Goal: Task Accomplishment & Management: Use online tool/utility

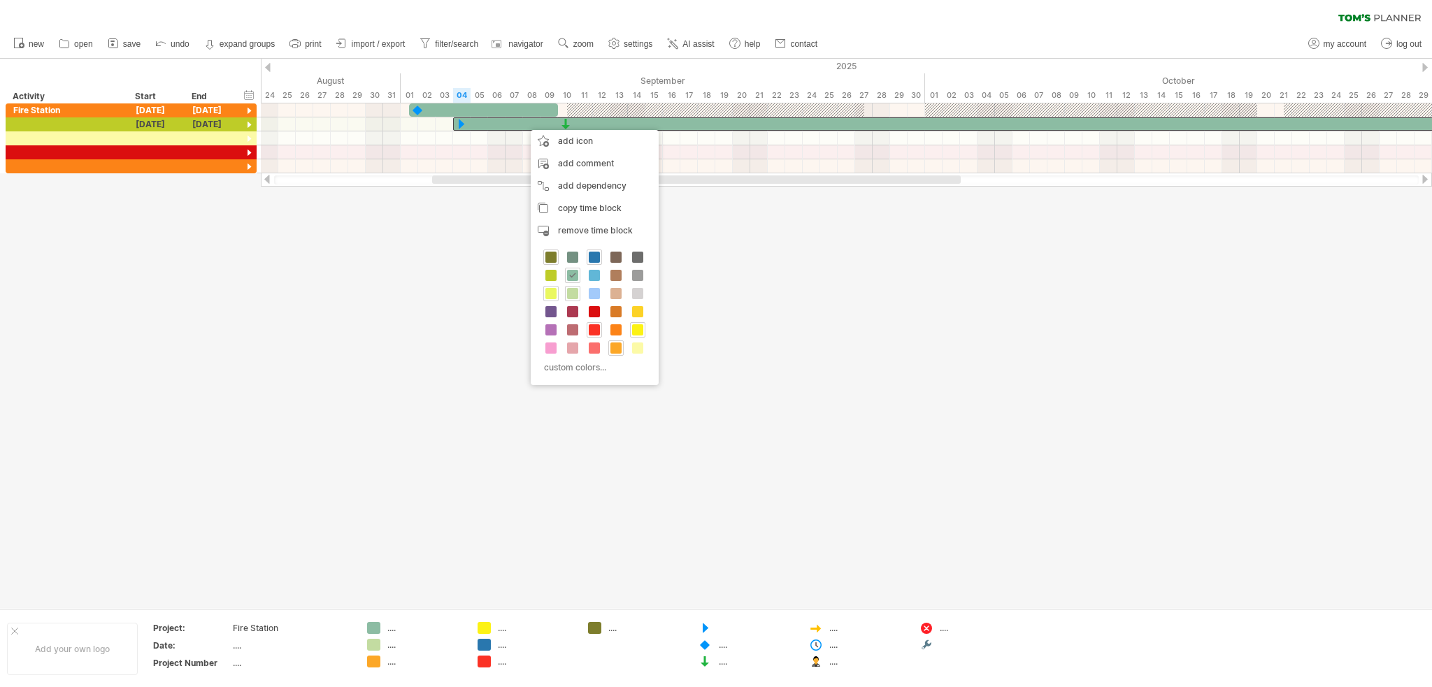
click at [546, 293] on span at bounding box center [550, 293] width 11 height 11
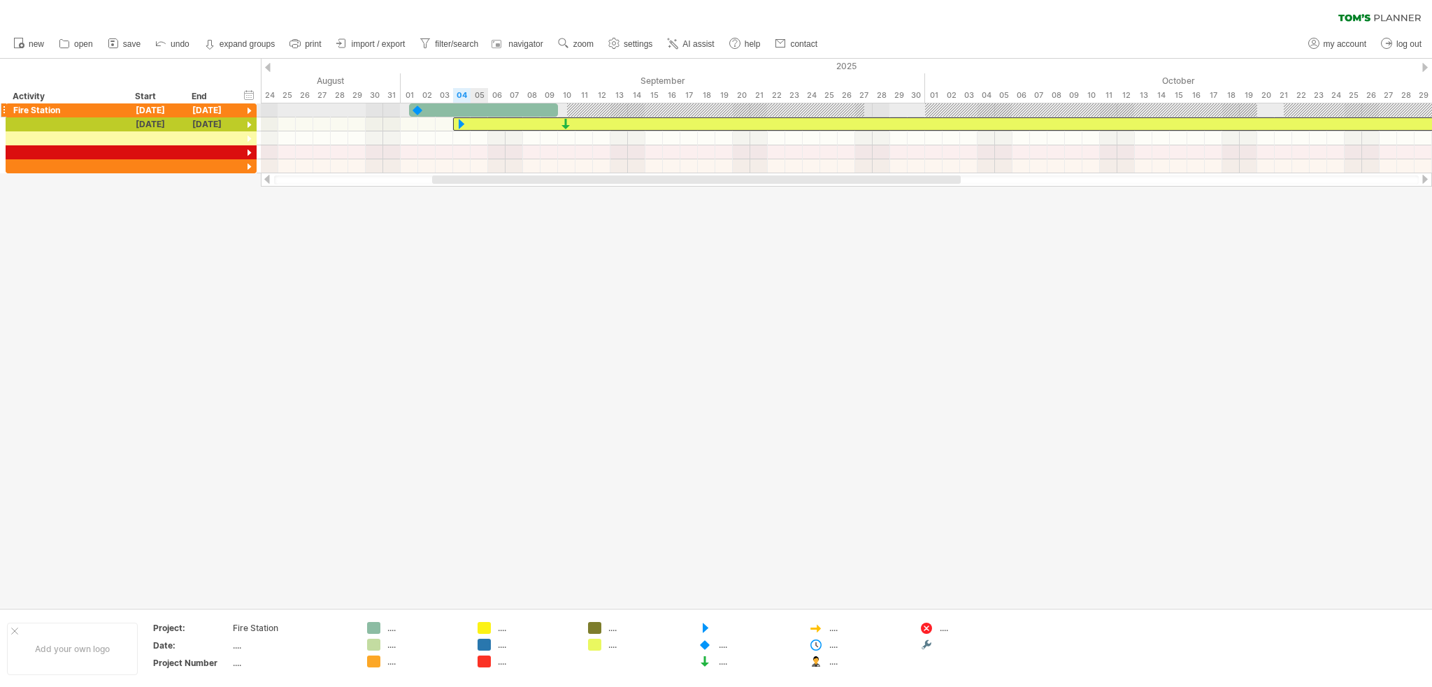
click at [485, 108] on div at bounding box center [483, 109] width 149 height 13
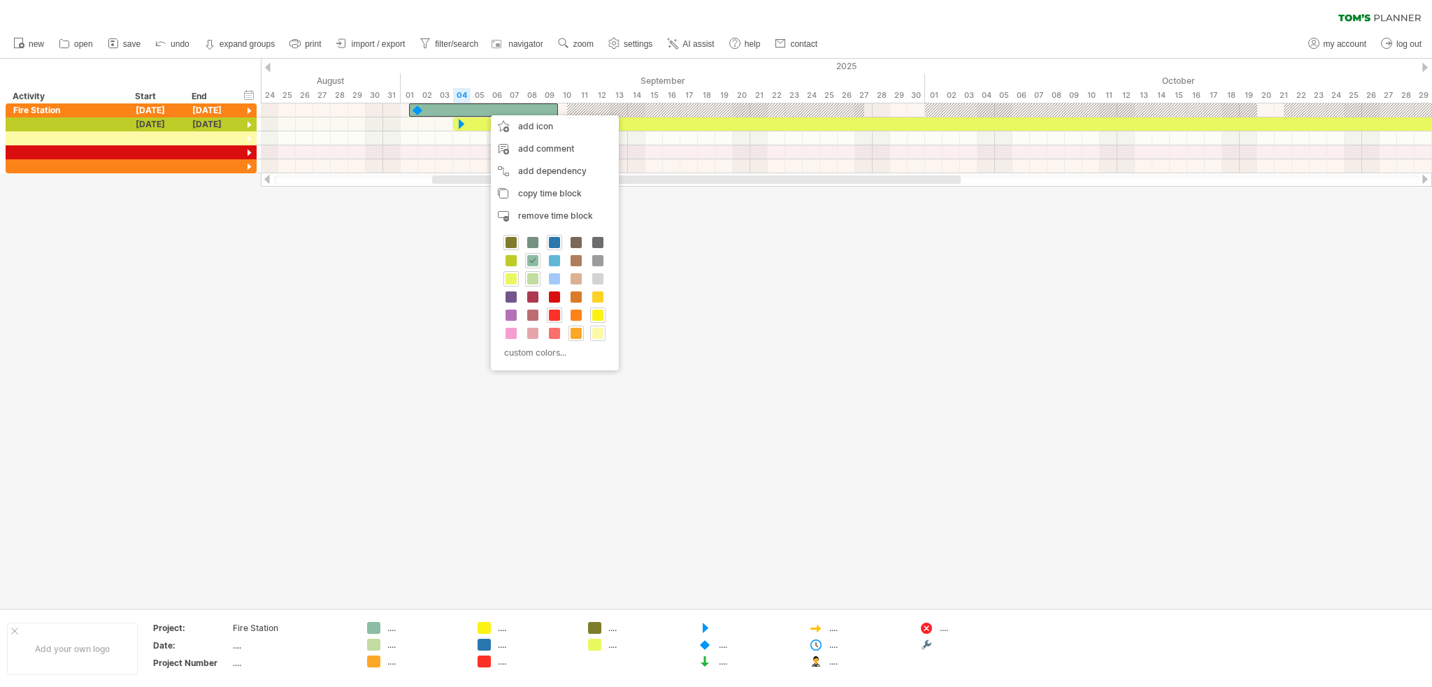
click at [597, 331] on span at bounding box center [597, 333] width 11 height 11
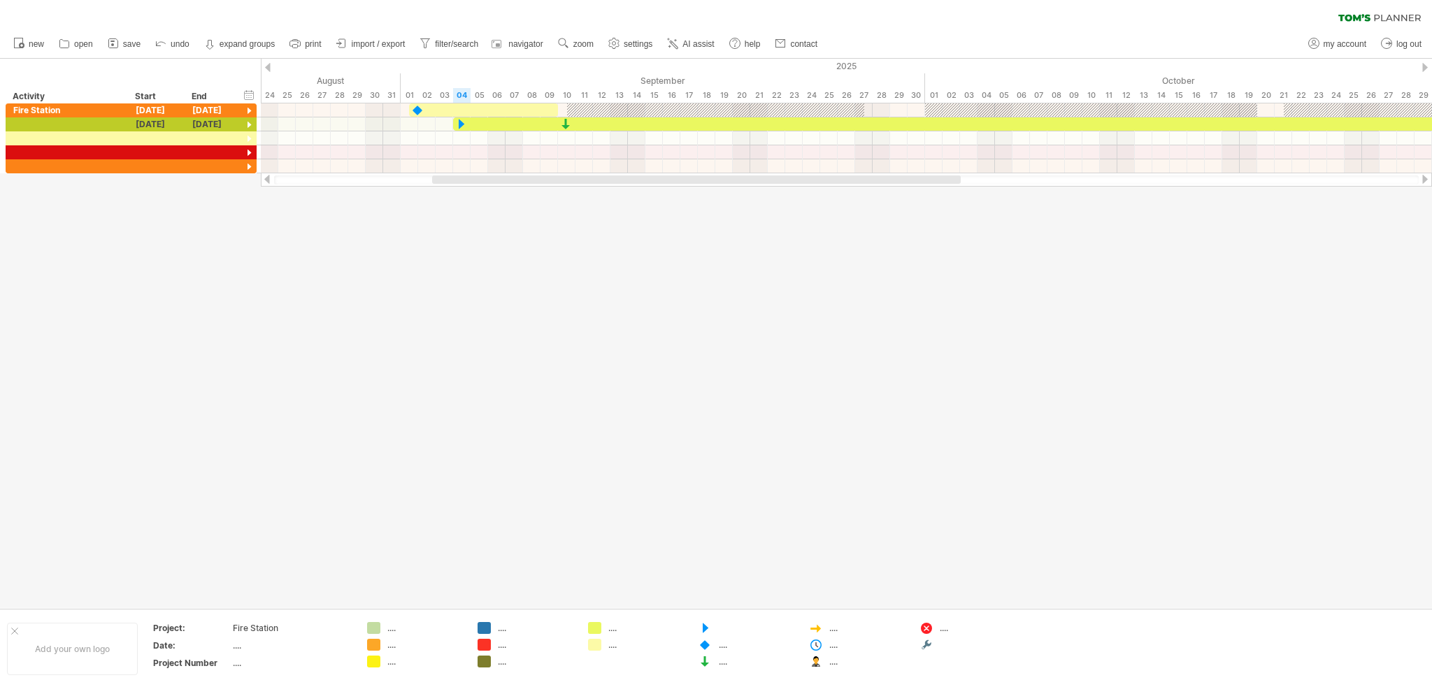
click at [527, 273] on div at bounding box center [716, 333] width 1432 height 549
click at [515, 245] on div at bounding box center [716, 333] width 1432 height 549
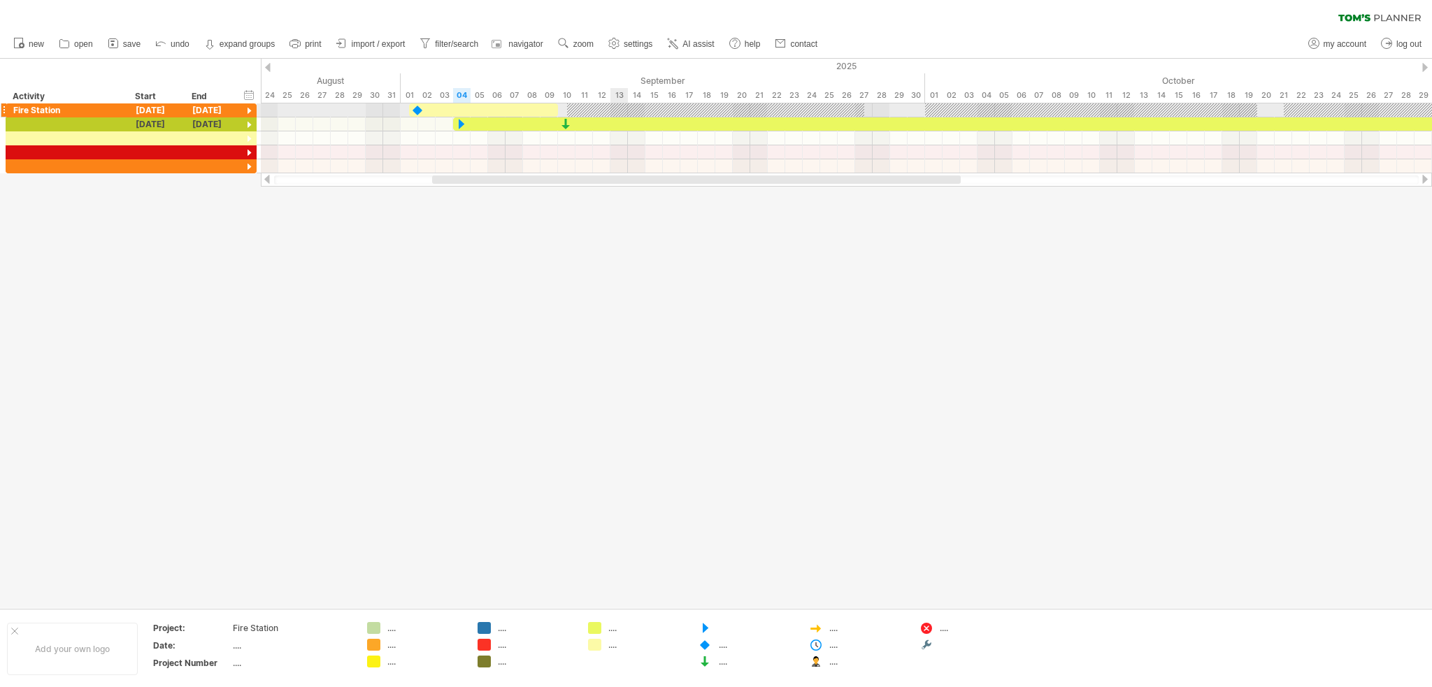
click at [622, 108] on div at bounding box center [715, 109] width 297 height 13
click at [591, 108] on div at bounding box center [715, 109] width 297 height 13
click at [89, 111] on div "Fire Station" at bounding box center [67, 109] width 108 height 13
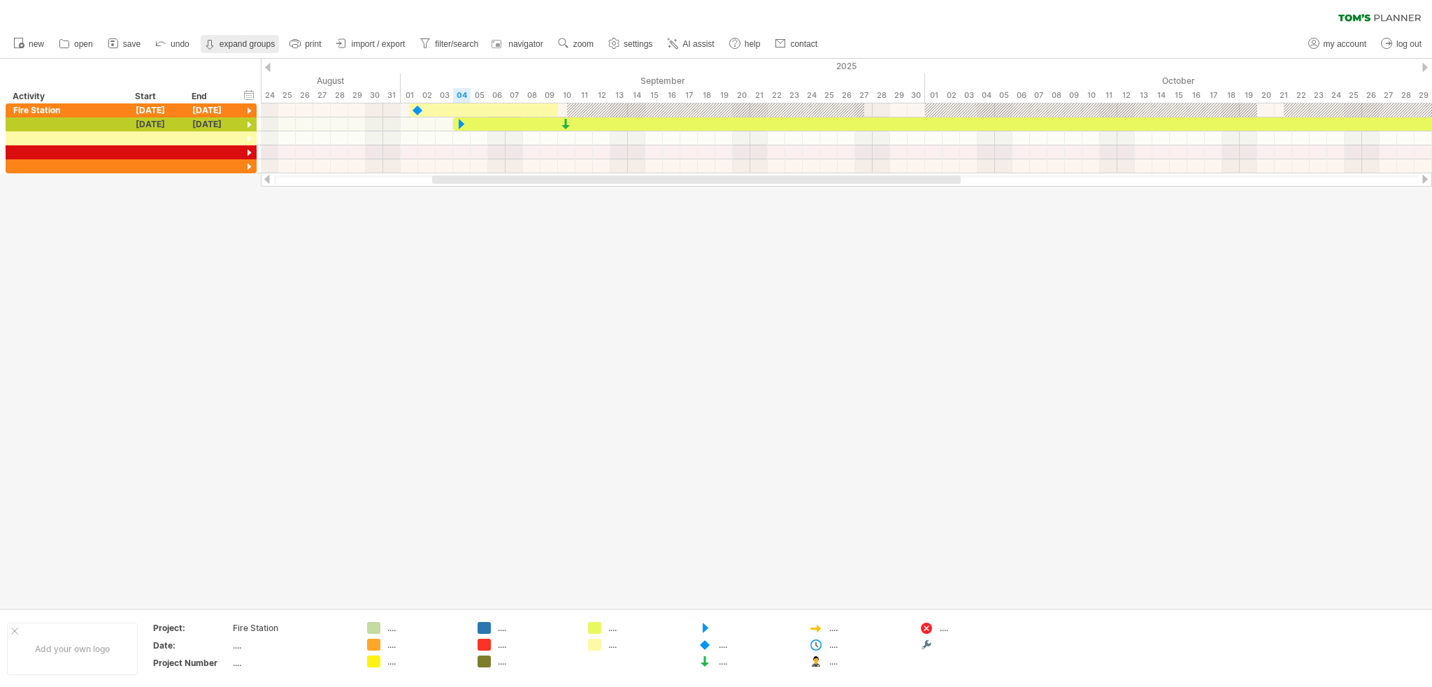
click at [240, 44] on strong "expand groups" at bounding box center [247, 44] width 55 height 10
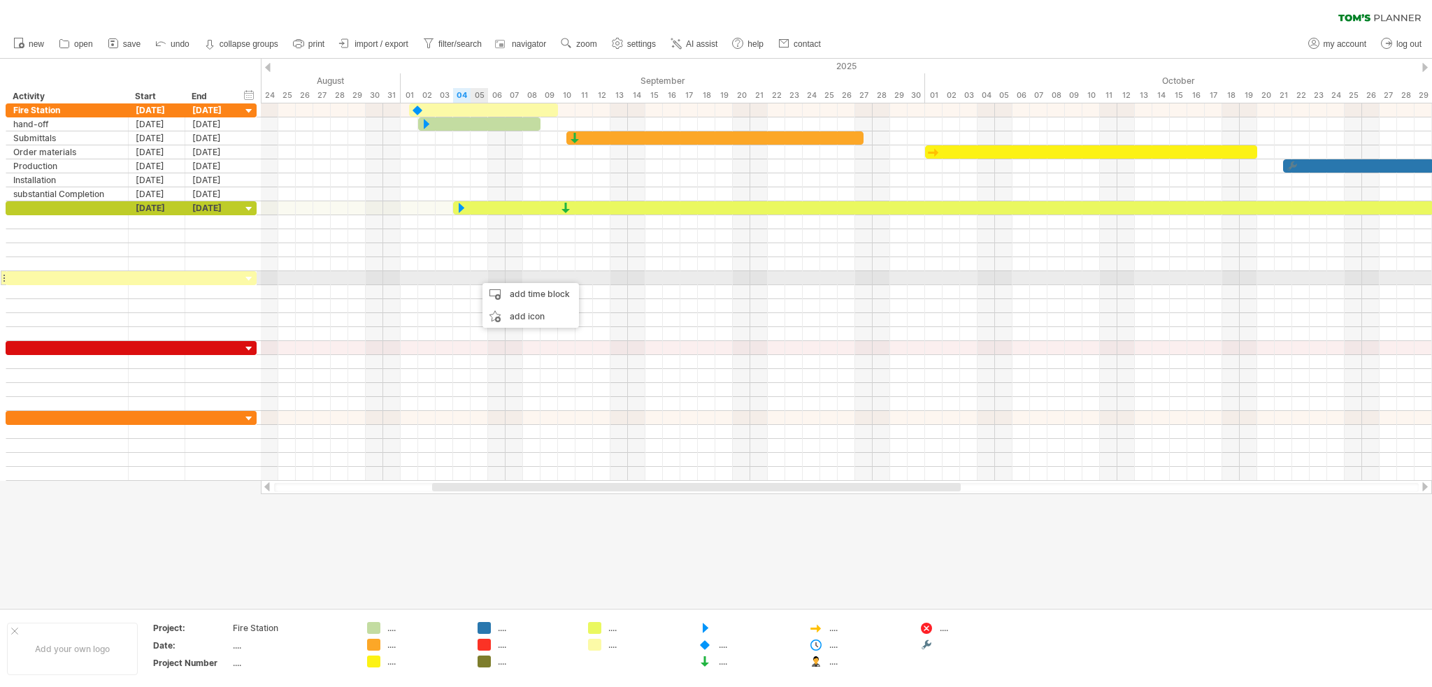
click at [475, 275] on div at bounding box center [846, 278] width 1171 height 14
click at [217, 275] on div at bounding box center [213, 277] width 57 height 13
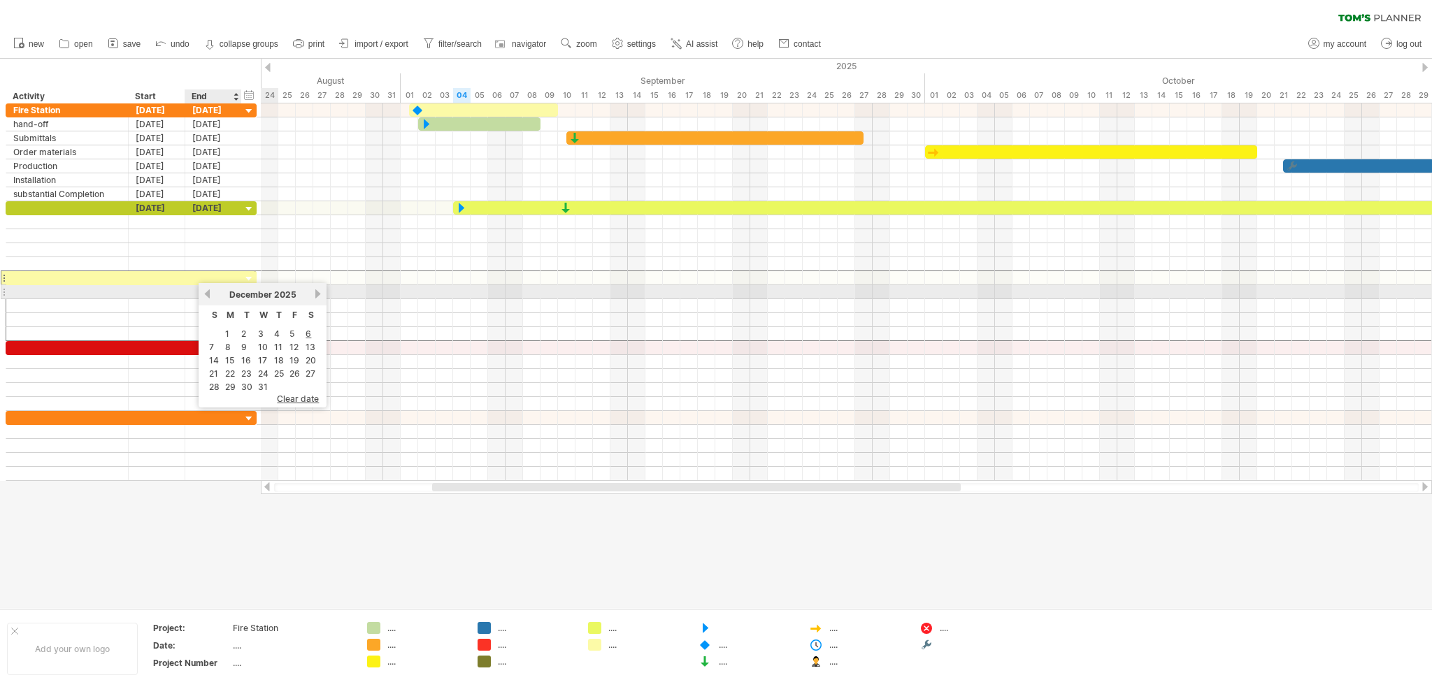
click at [212, 295] on div "[DATE]" at bounding box center [262, 294] width 101 height 10
click at [205, 295] on link "previous" at bounding box center [207, 294] width 10 height 10
click at [208, 294] on link "previous" at bounding box center [207, 294] width 10 height 10
click at [210, 294] on link "previous" at bounding box center [207, 294] width 10 height 10
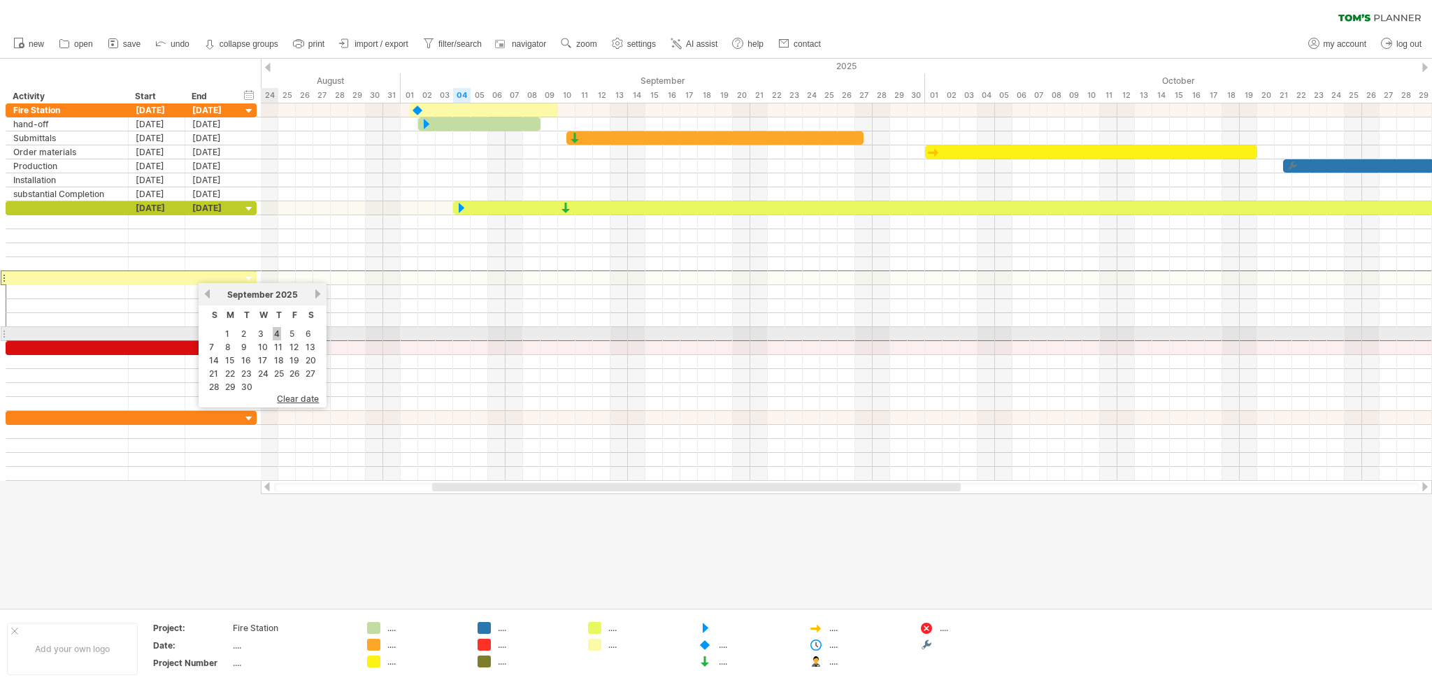
click at [277, 333] on link "4" at bounding box center [277, 333] width 8 height 13
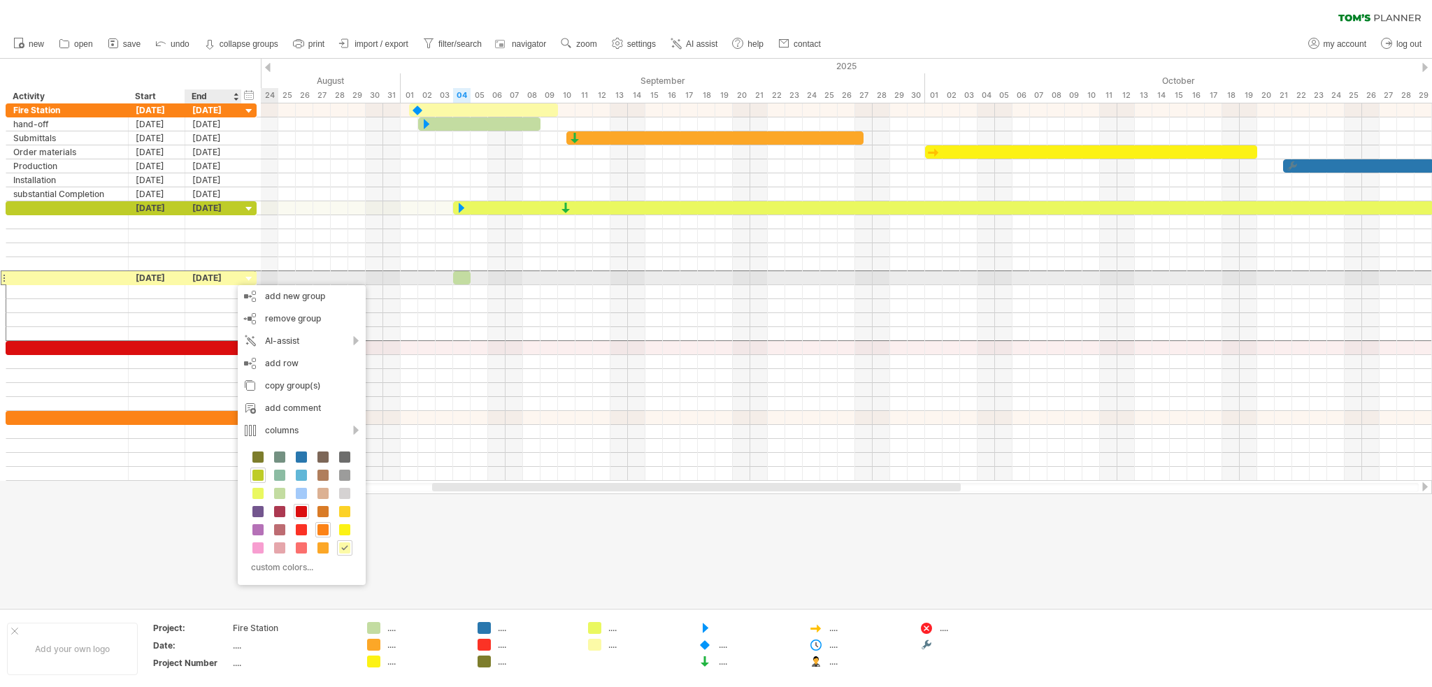
click at [218, 276] on div "[DATE]" at bounding box center [213, 277] width 57 height 13
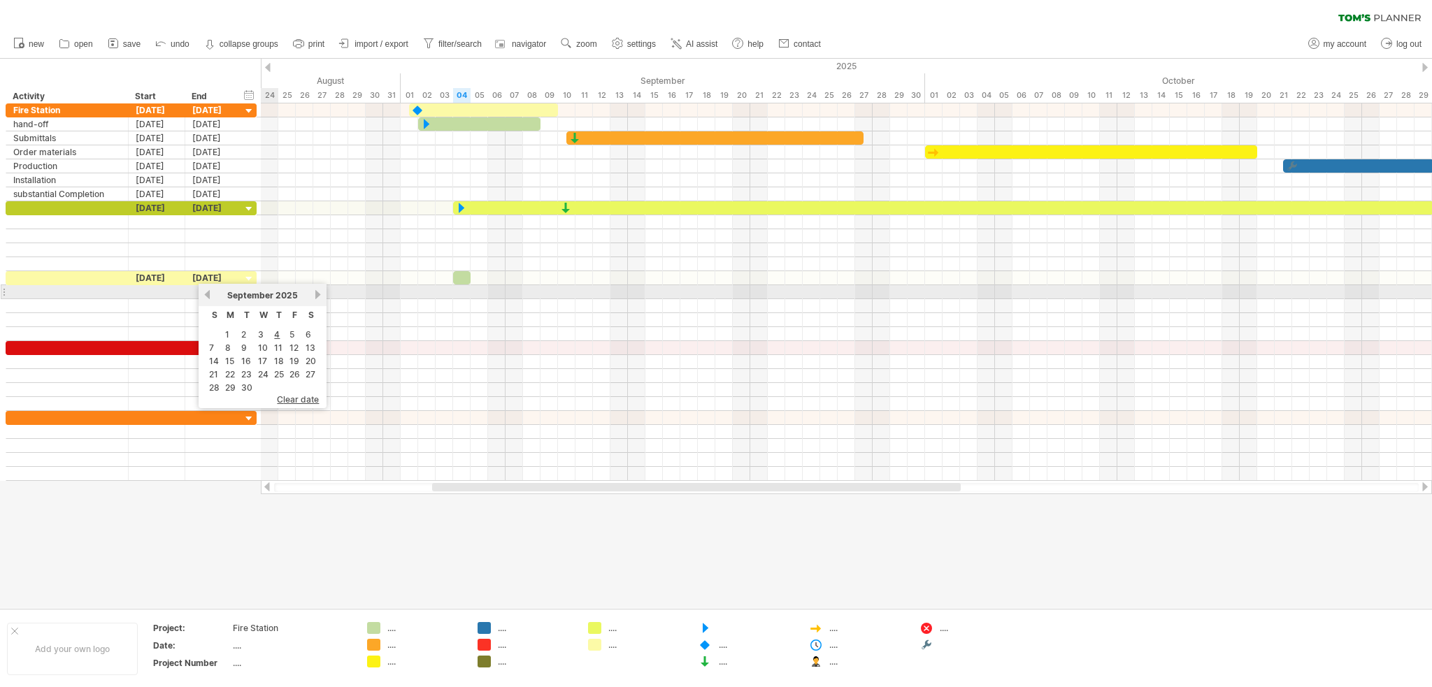
click at [310, 293] on div "[DATE]" at bounding box center [262, 295] width 101 height 10
click at [312, 292] on link "next" at bounding box center [317, 294] width 10 height 10
click at [315, 293] on link "next" at bounding box center [317, 294] width 10 height 10
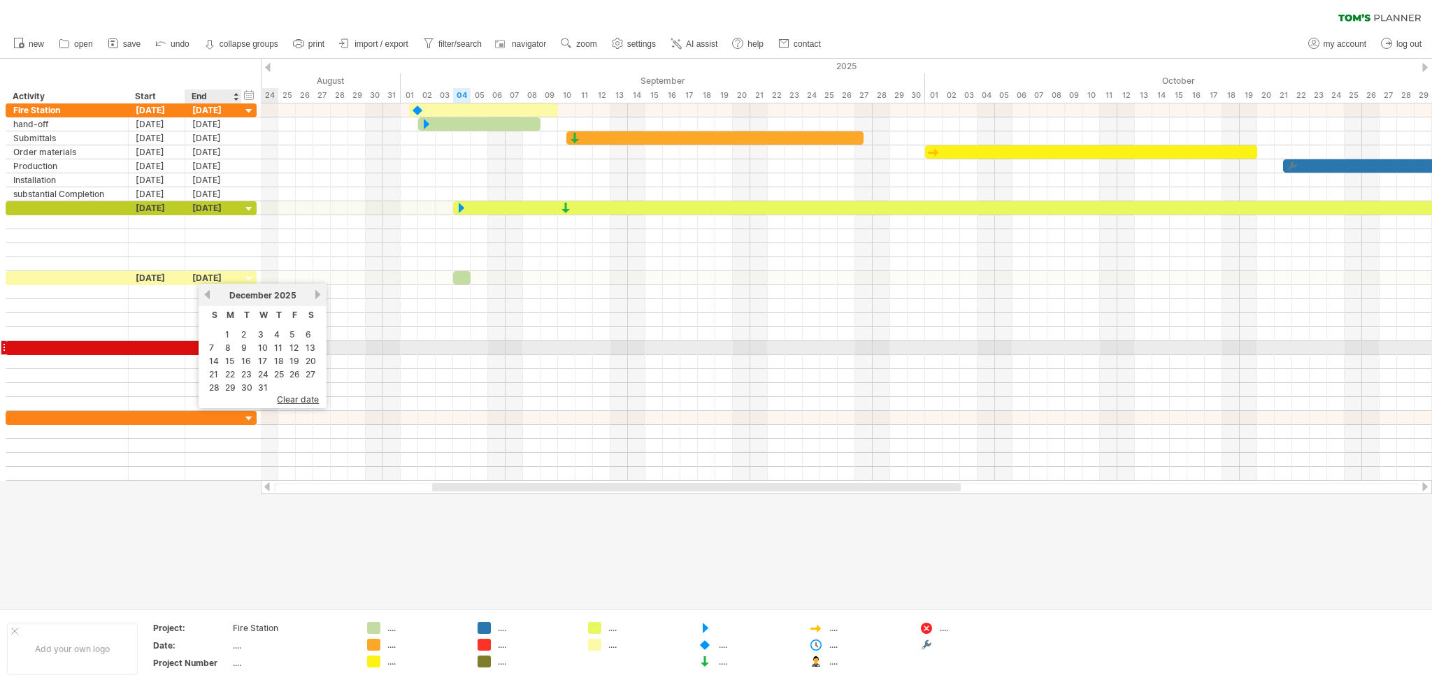
click at [232, 345] on td "8" at bounding box center [230, 348] width 15 height 12
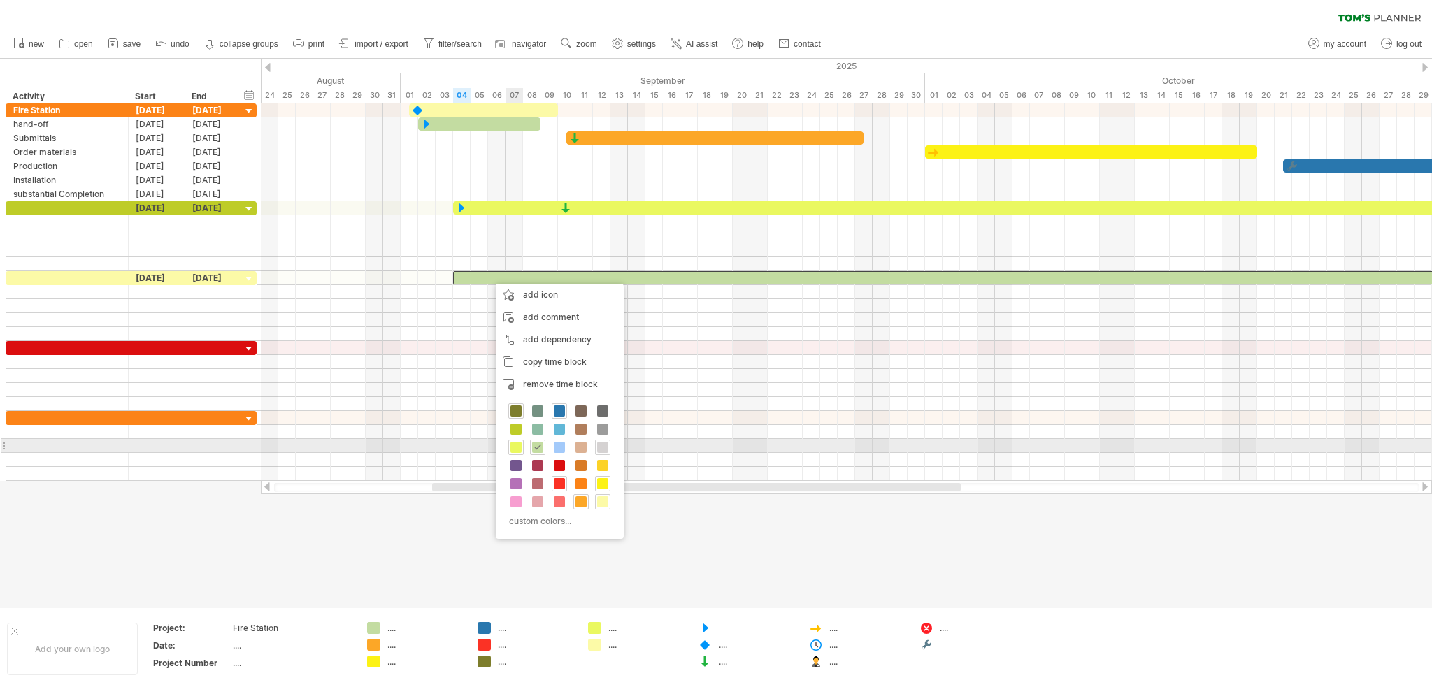
click at [602, 384] on span at bounding box center [602, 447] width 11 height 11
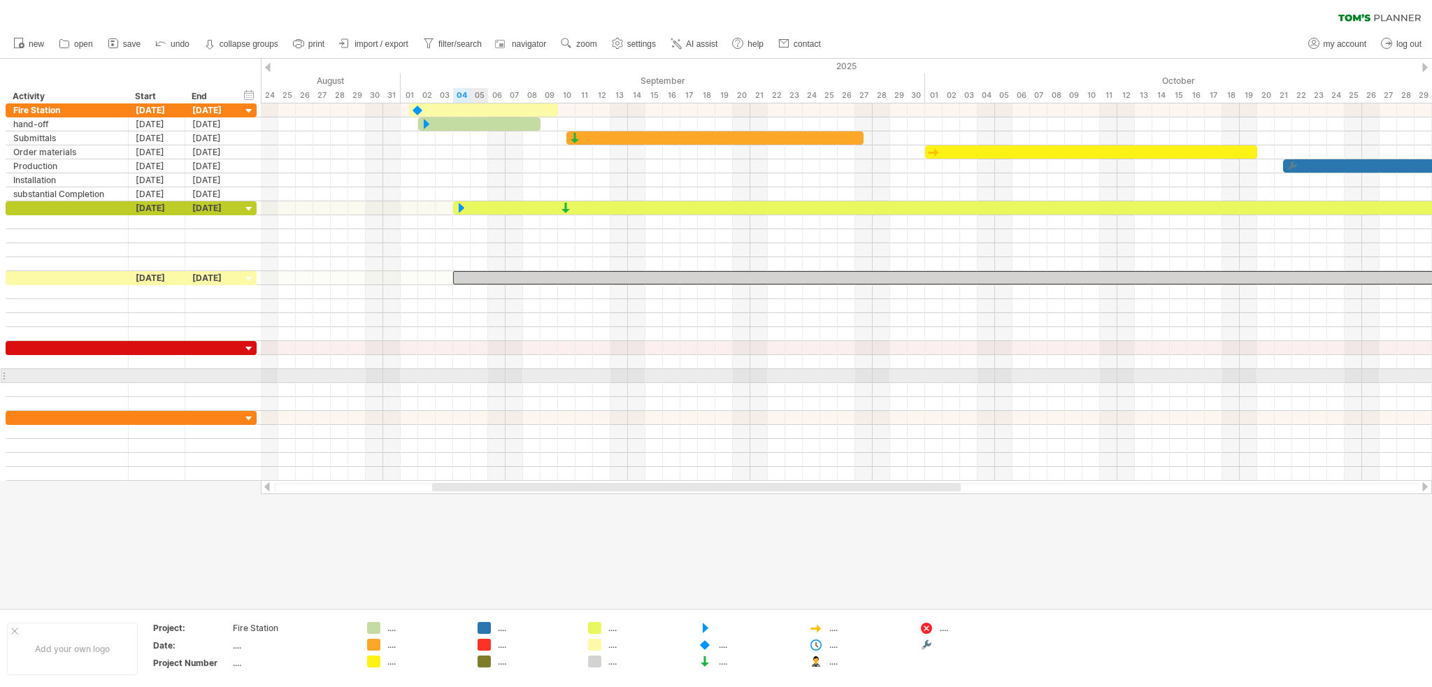
click at [483, 372] on div at bounding box center [846, 376] width 1171 height 14
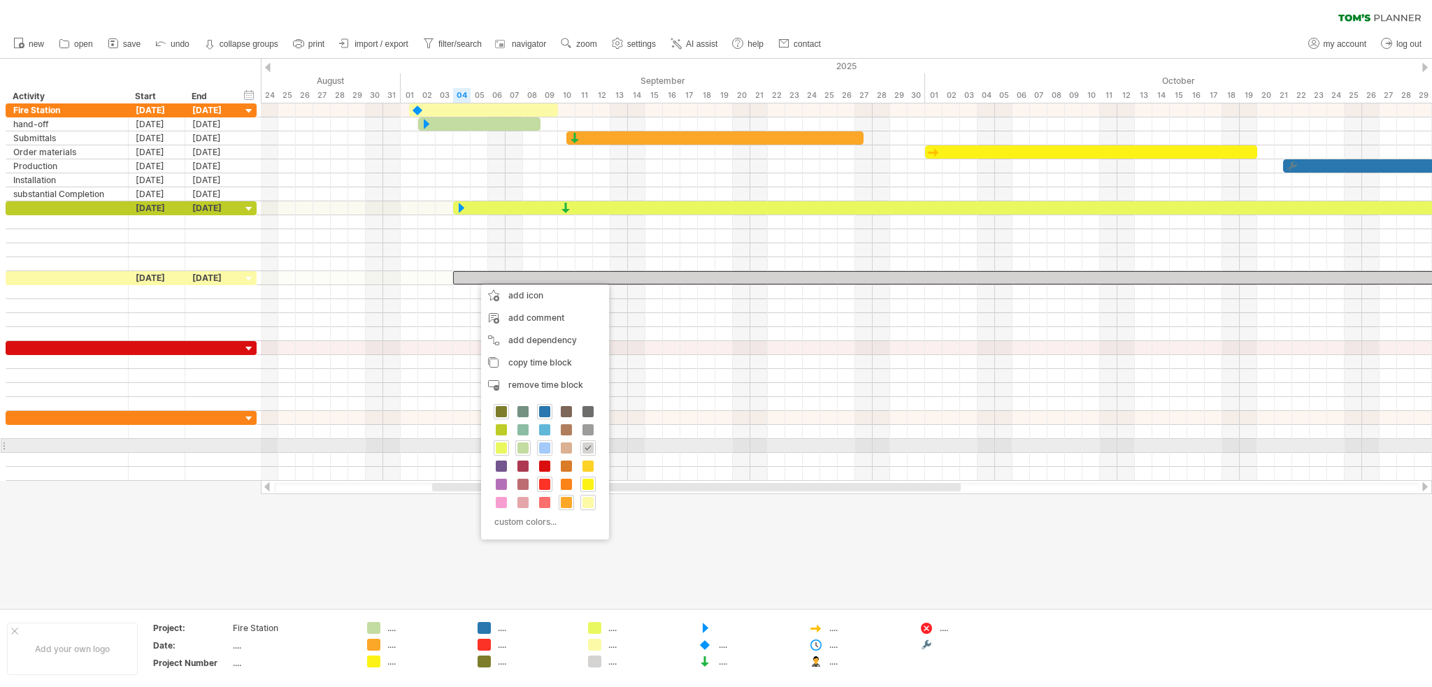
click at [547, 384] on span at bounding box center [544, 448] width 11 height 11
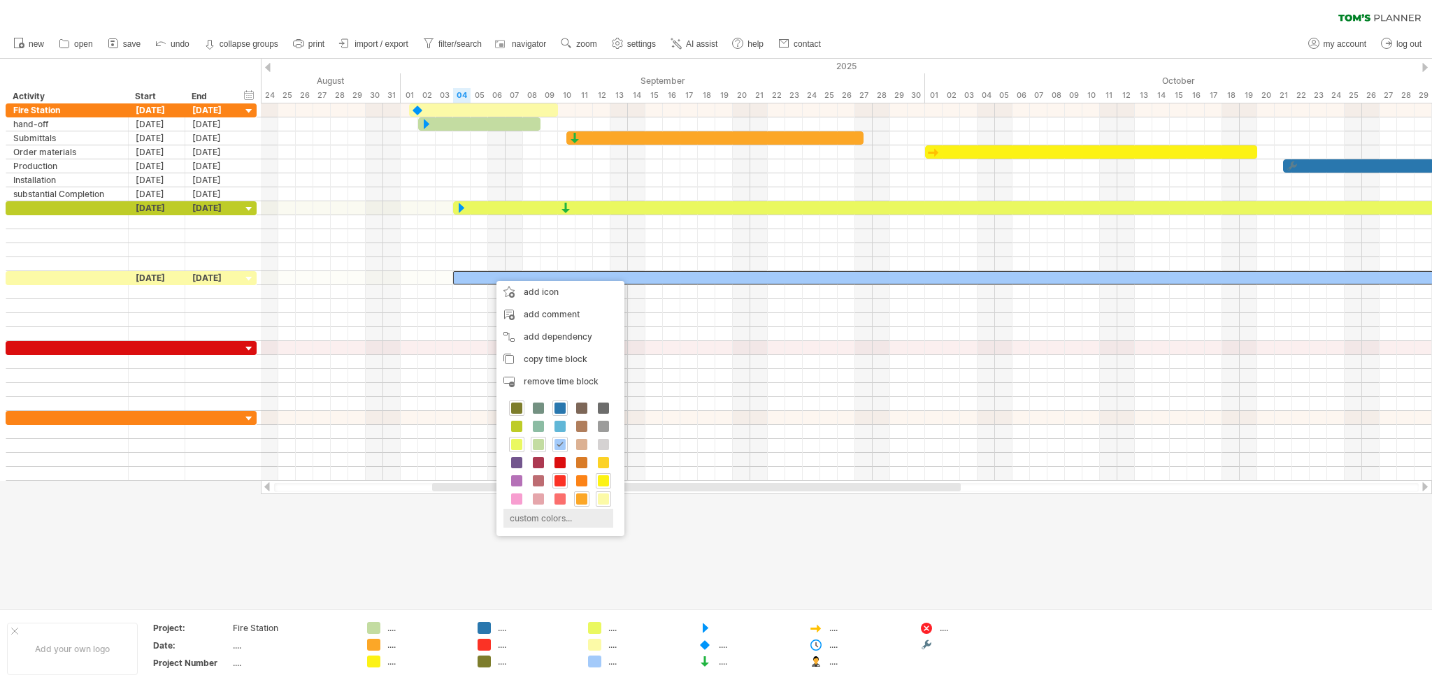
click at [531, 384] on div "custom colors..." at bounding box center [558, 518] width 110 height 19
click at [604, 384] on div at bounding box center [610, 583] width 130 height 72
click at [612, 384] on div at bounding box center [610, 583] width 130 height 72
click at [616, 384] on div at bounding box center [610, 583] width 130 height 72
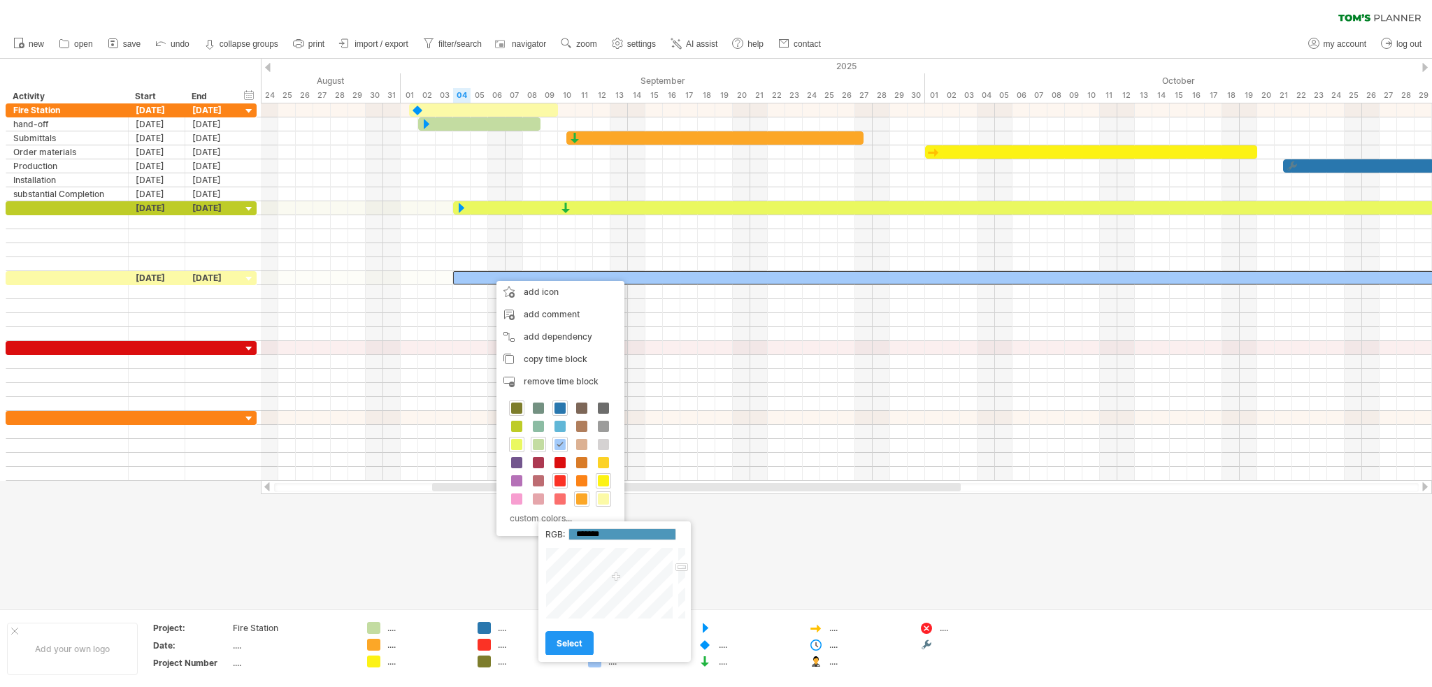
click at [599, 384] on div at bounding box center [610, 583] width 130 height 72
type input "*******"
drag, startPoint x: 682, startPoint y: 567, endPoint x: 683, endPoint y: 541, distance: 25.9
click at [683, 384] on div "RGB: ******* Close select" at bounding box center [614, 591] width 152 height 141
click at [577, 384] on span "select" at bounding box center [569, 643] width 26 height 10
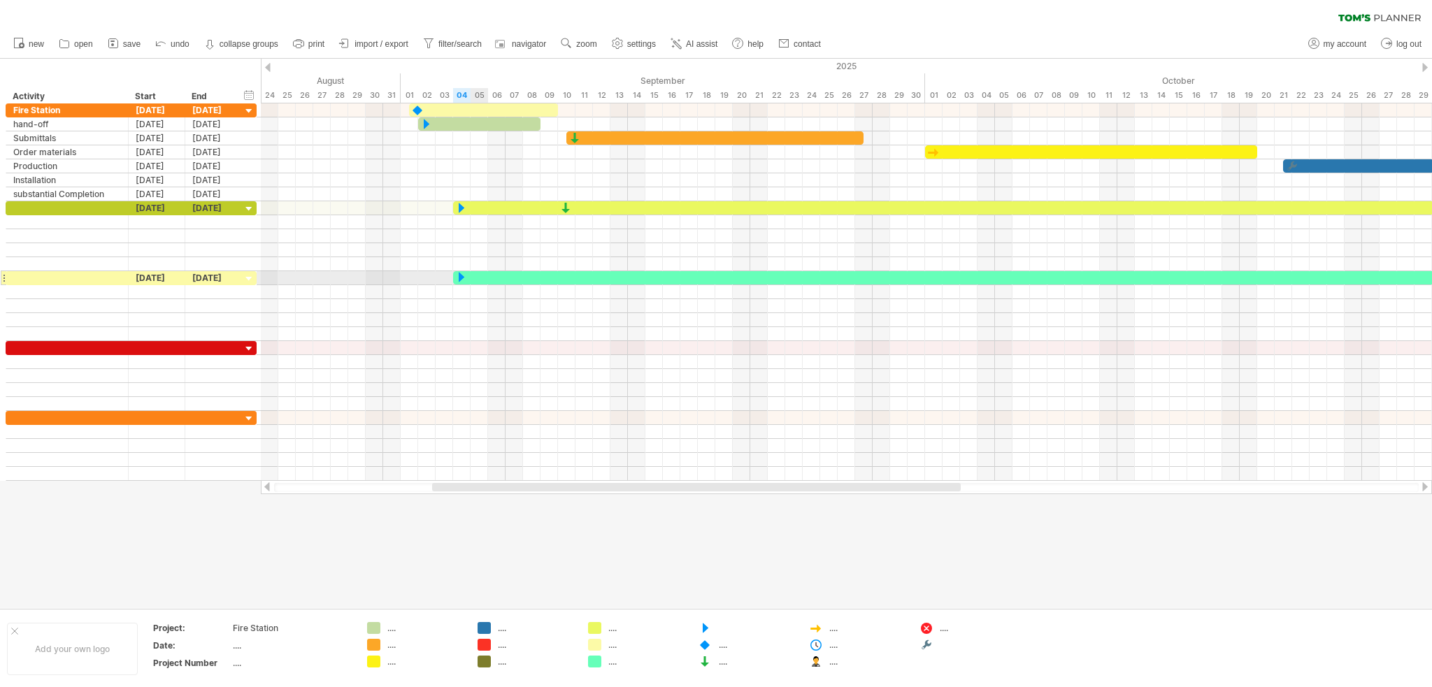
drag, startPoint x: 707, startPoint y: 631, endPoint x: 466, endPoint y: 280, distance: 425.8
click at [466, 280] on div "Trying to reach [DOMAIN_NAME] Connected again... 0% clear filter new" at bounding box center [716, 343] width 1432 height 687
drag, startPoint x: 815, startPoint y: 645, endPoint x: 842, endPoint y: 275, distance: 370.8
click at [842, 275] on div "Trying to reach [DOMAIN_NAME] Connected again... 0% clear filter new" at bounding box center [716, 343] width 1432 height 687
click at [842, 275] on div at bounding box center [845, 277] width 15 height 13
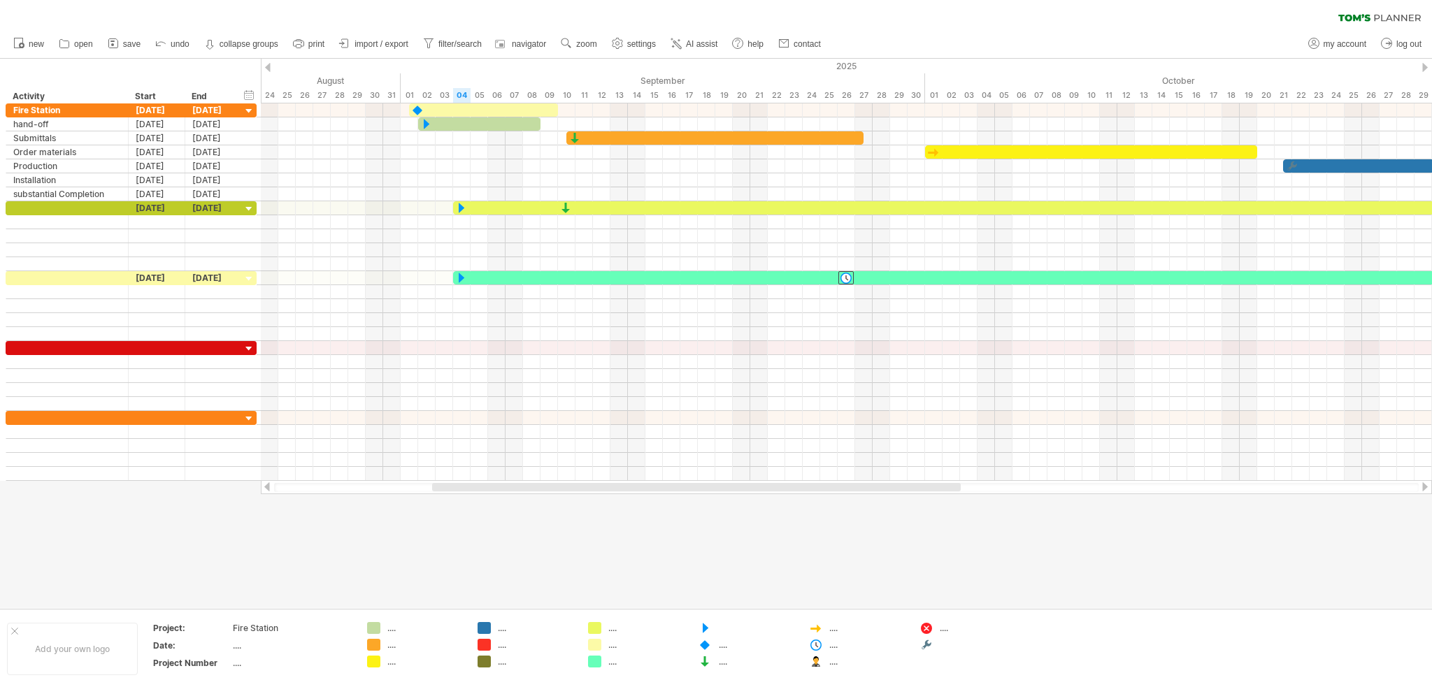
click at [833, 384] on div at bounding box center [716, 333] width 1432 height 549
drag, startPoint x: 926, startPoint y: 648, endPoint x: 1144, endPoint y: 278, distance: 429.6
click at [894, 278] on div "Trying to reach [DOMAIN_NAME] Connected again... 0% clear filter new" at bounding box center [716, 343] width 1432 height 687
drag, startPoint x: 1137, startPoint y: 531, endPoint x: 1123, endPoint y: 539, distance: 16.3
click at [894, 384] on div at bounding box center [716, 333] width 1432 height 549
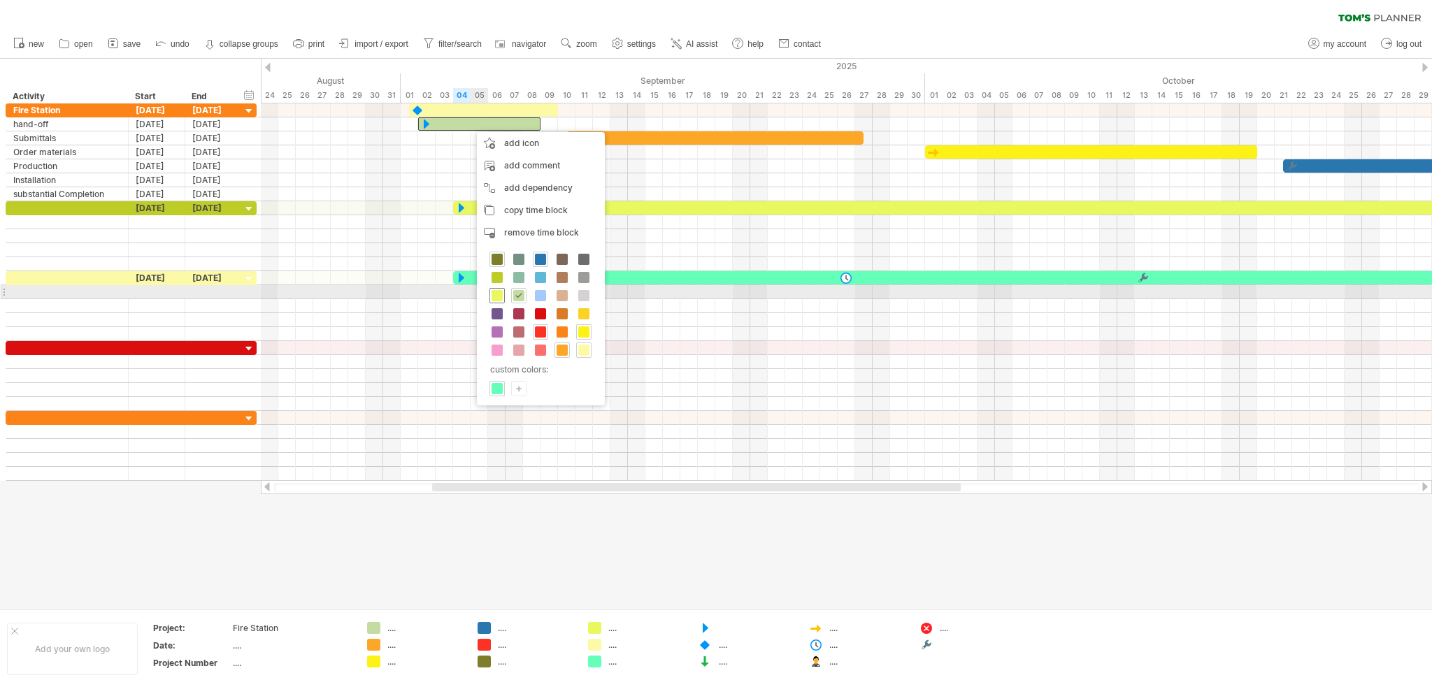
click at [496, 292] on span at bounding box center [496, 295] width 11 height 11
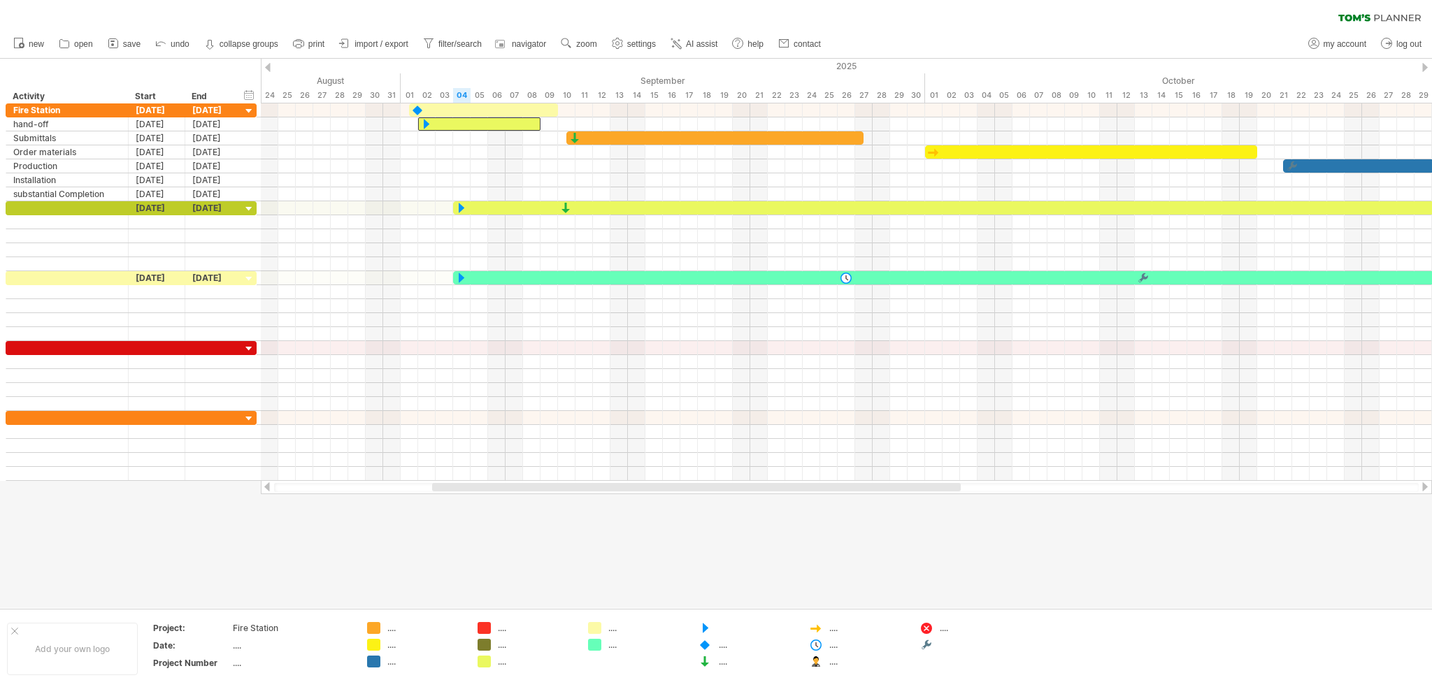
click at [521, 384] on div at bounding box center [716, 333] width 1432 height 549
click at [705, 384] on div "Trying to reach [DOMAIN_NAME] Connected again... 0% clear filter new" at bounding box center [716, 343] width 1432 height 687
drag, startPoint x: 707, startPoint y: 663, endPoint x: 562, endPoint y: 275, distance: 414.3
click at [562, 275] on div "Trying to reach [DOMAIN_NAME] Connected again... 0% clear filter new" at bounding box center [716, 343] width 1432 height 687
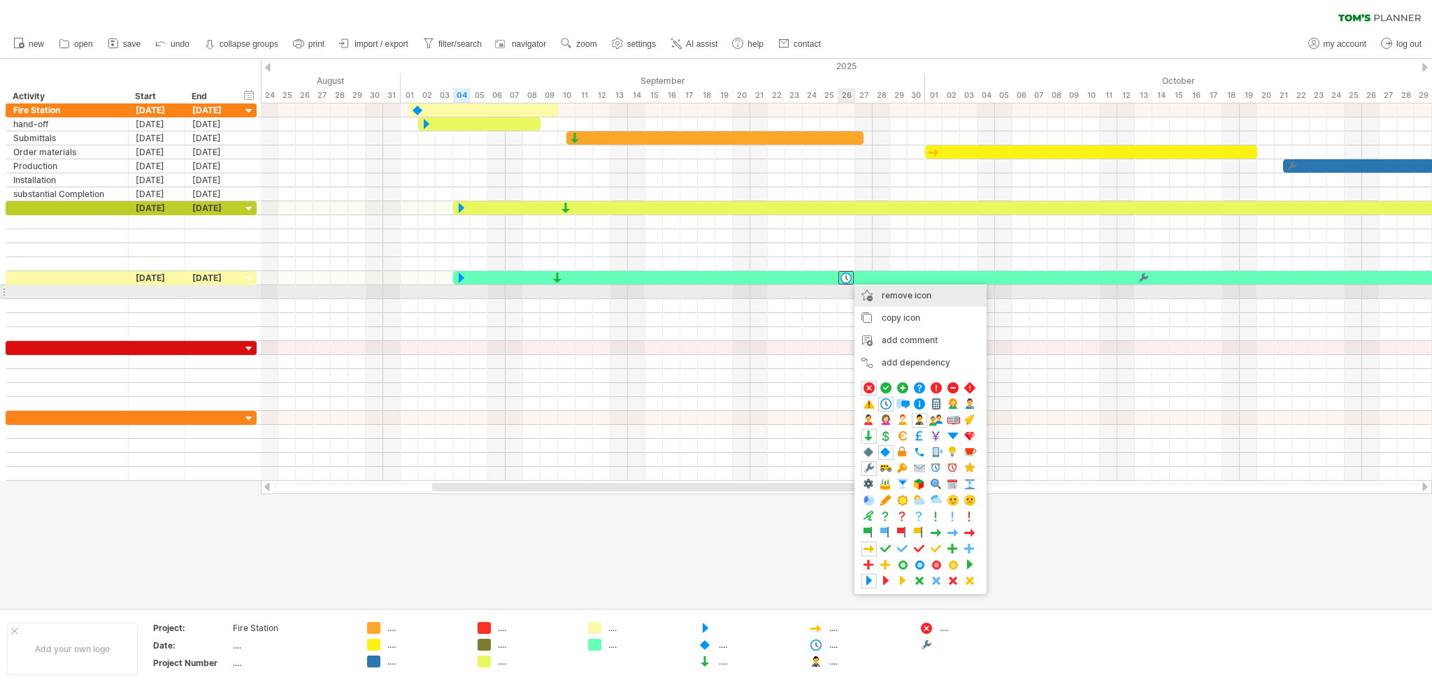
click at [882, 294] on span "remove icon" at bounding box center [907, 295] width 50 height 10
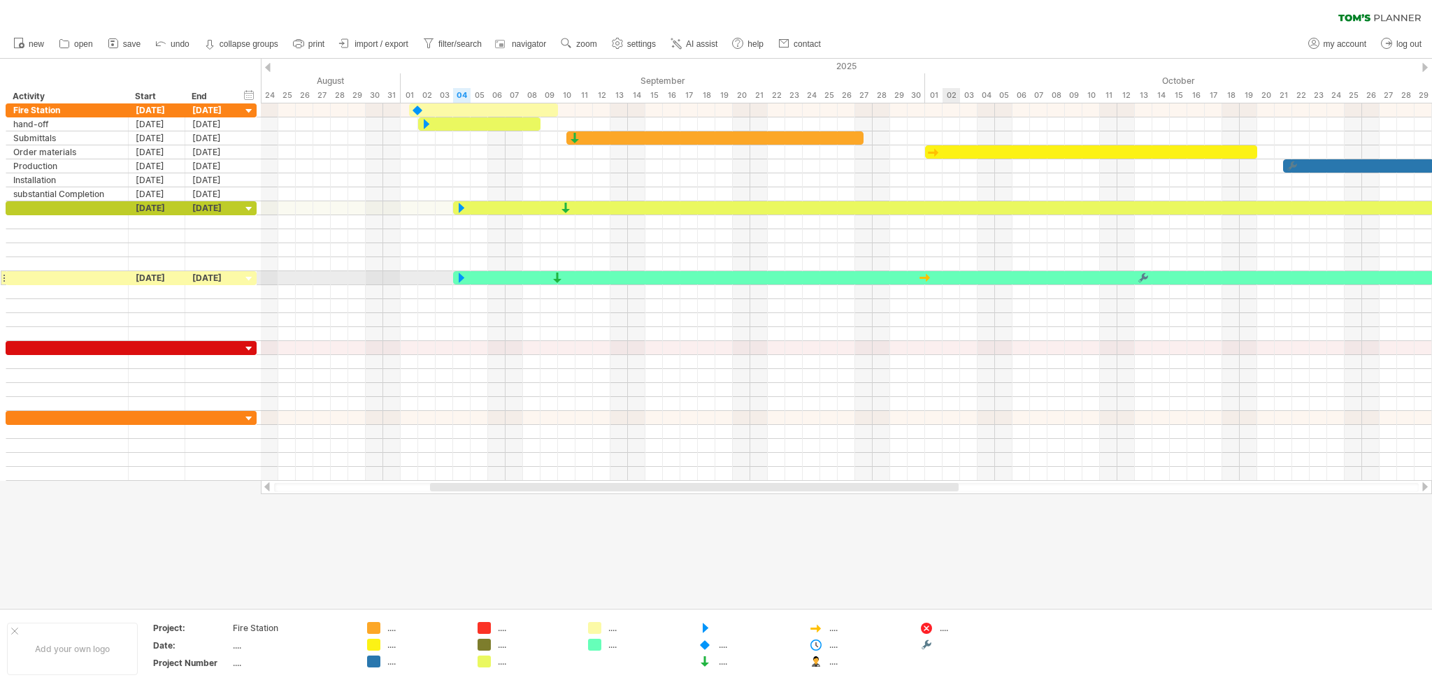
drag, startPoint x: 816, startPoint y: 628, endPoint x: 928, endPoint y: 273, distance: 372.3
click at [894, 273] on div "Trying to reach [DOMAIN_NAME] Connected again... 0% clear filter new" at bounding box center [716, 343] width 1432 height 687
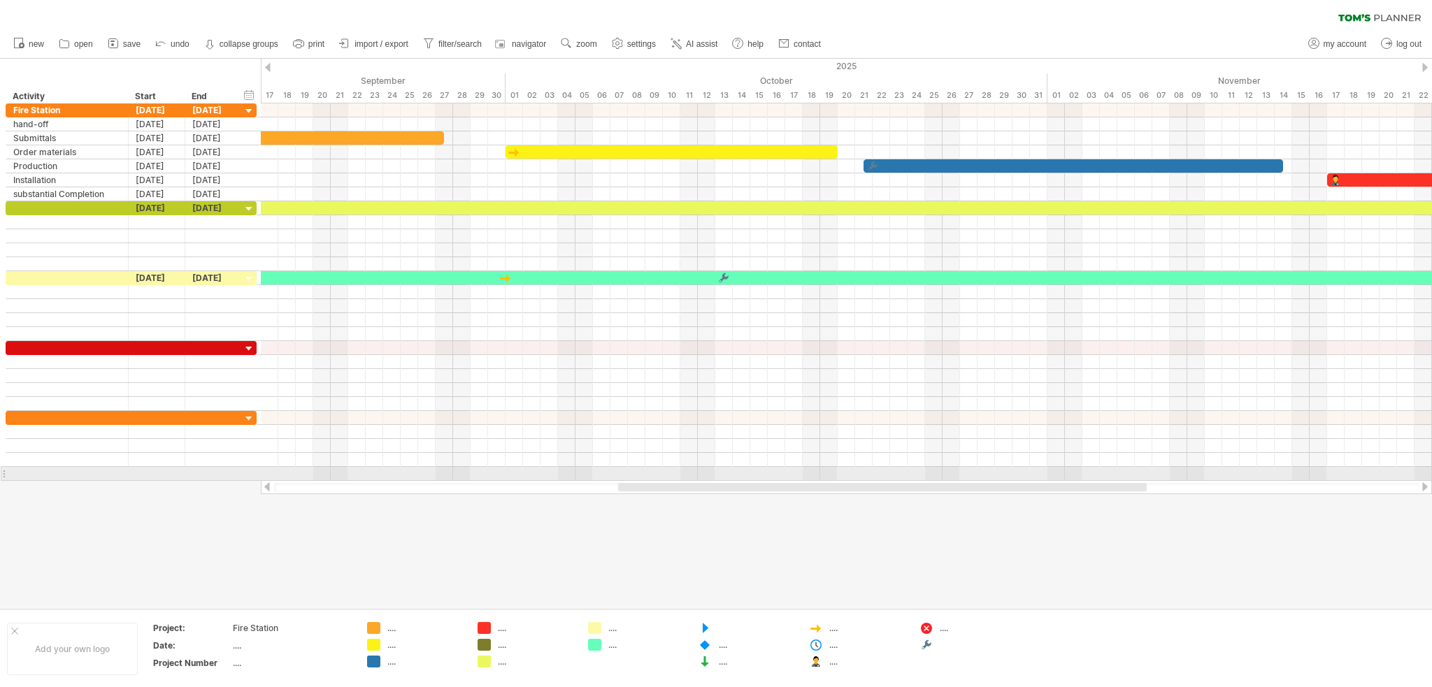
drag, startPoint x: 950, startPoint y: 484, endPoint x: 1132, endPoint y: 480, distance: 182.5
click at [894, 384] on div at bounding box center [846, 487] width 1171 height 14
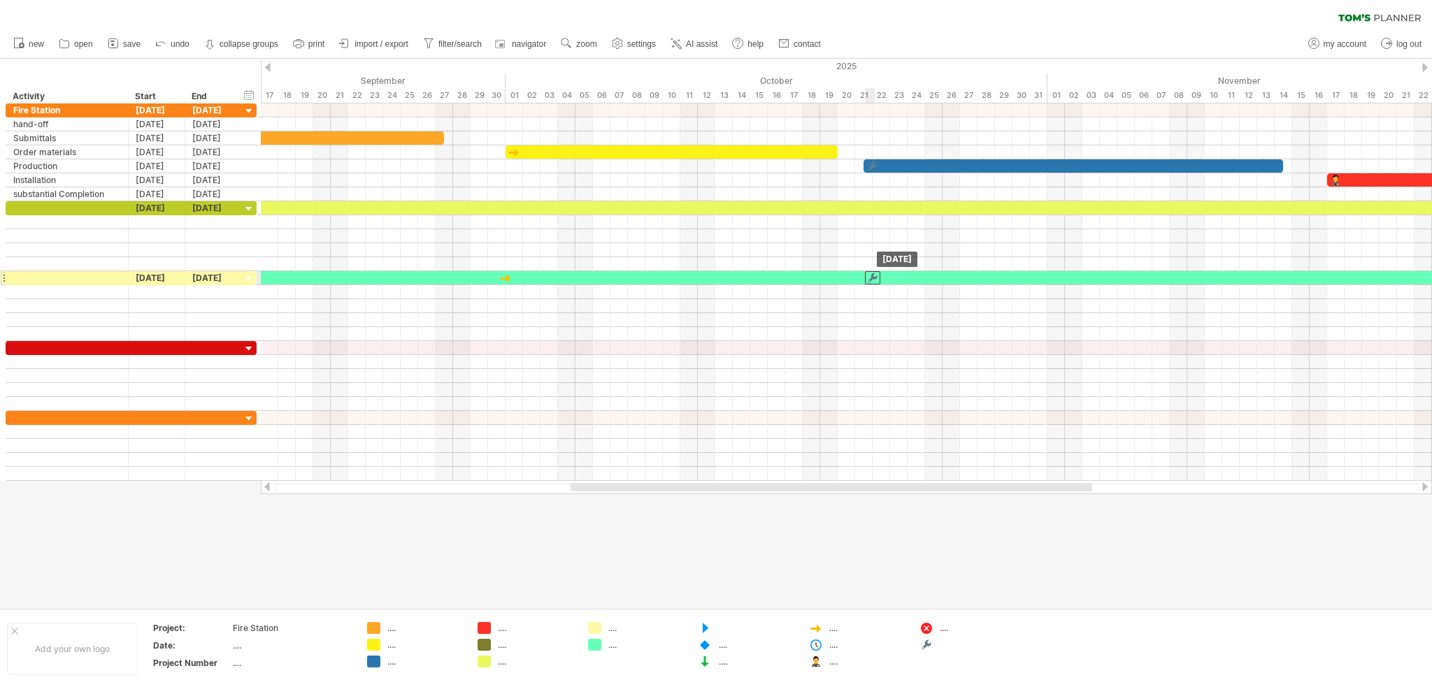
drag, startPoint x: 726, startPoint y: 273, endPoint x: 875, endPoint y: 277, distance: 148.2
click at [875, 277] on div at bounding box center [872, 277] width 15 height 13
drag, startPoint x: 816, startPoint y: 662, endPoint x: 1339, endPoint y: 273, distance: 651.0
click at [894, 273] on div "Trying to reach [DOMAIN_NAME] Connected again... 0% clear filter new" at bounding box center [716, 343] width 1432 height 687
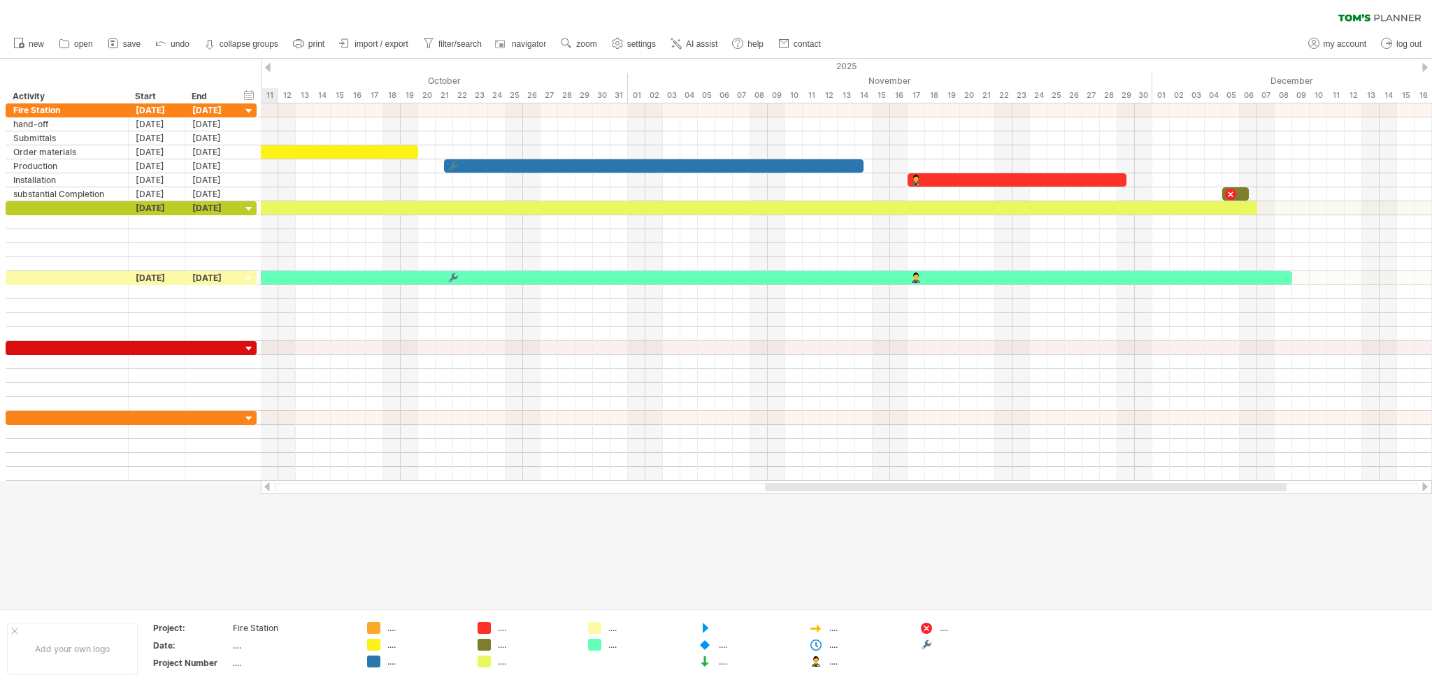
drag, startPoint x: 1001, startPoint y: 486, endPoint x: 1194, endPoint y: 510, distance: 194.4
click at [894, 384] on div "Trying to reach [DOMAIN_NAME] Connected again... 0% clear filter new" at bounding box center [716, 343] width 1432 height 687
drag, startPoint x: 926, startPoint y: 628, endPoint x: 1234, endPoint y: 273, distance: 469.8
click at [894, 273] on div "Trying to reach [DOMAIN_NAME] Connected again... 0% clear filter new" at bounding box center [716, 343] width 1432 height 687
click at [894, 384] on div at bounding box center [716, 333] width 1432 height 549
